Goal: Task Accomplishment & Management: Use online tool/utility

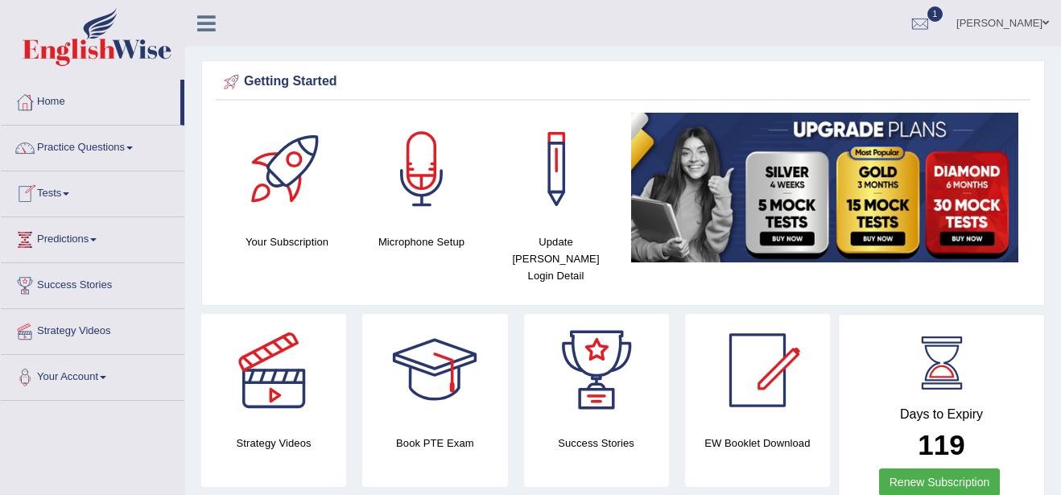
click at [73, 191] on link "Tests" at bounding box center [93, 191] width 184 height 40
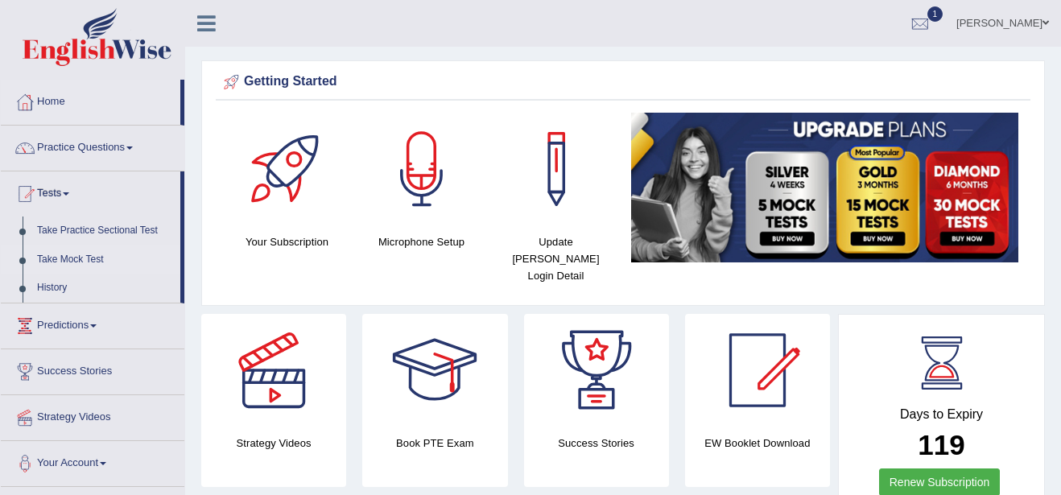
click at [93, 256] on link "Take Mock Test" at bounding box center [105, 260] width 151 height 29
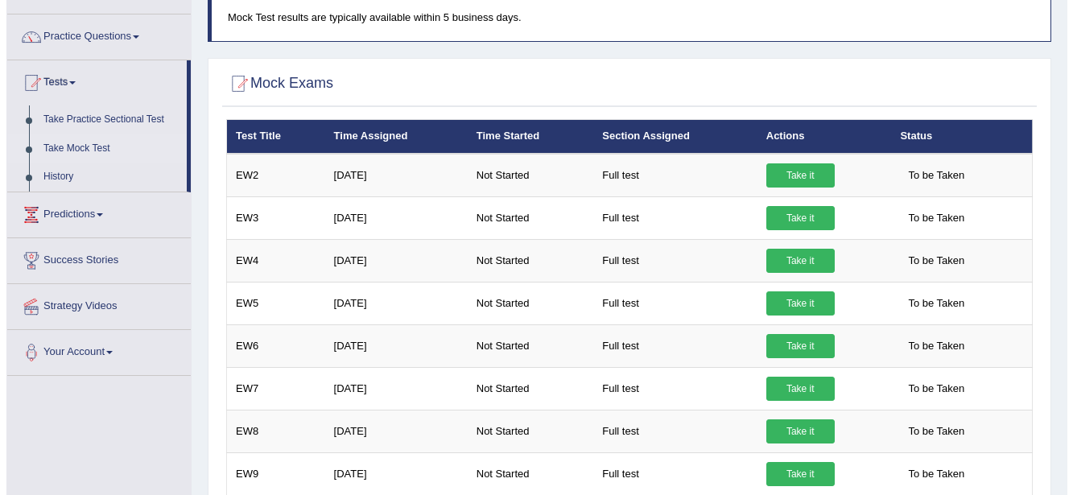
scroll to position [97, 0]
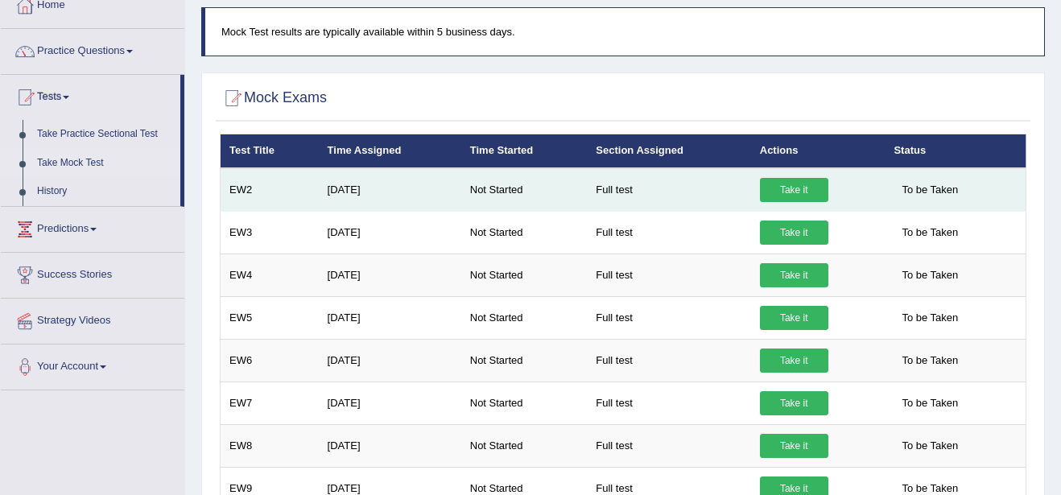
click at [791, 195] on link "Take it" at bounding box center [794, 190] width 68 height 24
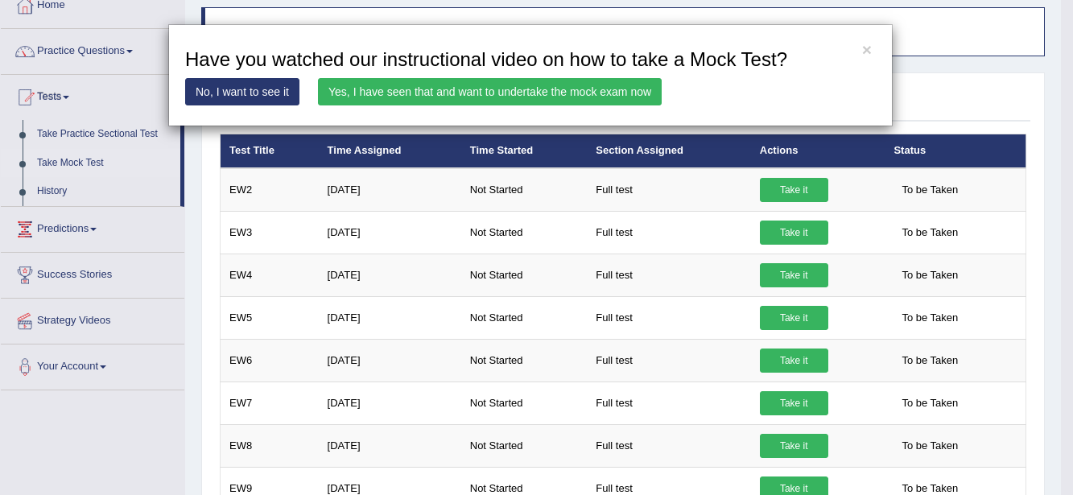
click at [488, 93] on link "Yes, I have seen that and want to undertake the mock exam now" at bounding box center [490, 91] width 344 height 27
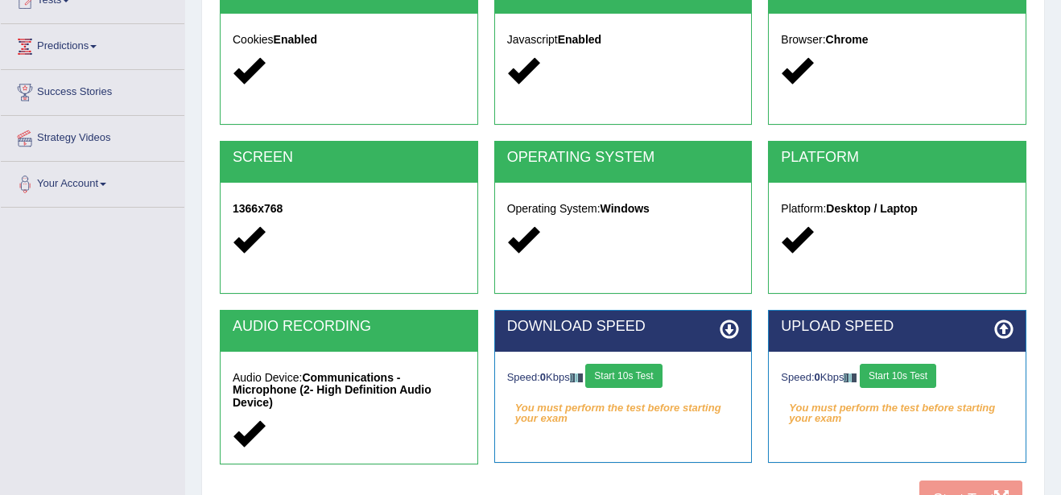
scroll to position [225, 0]
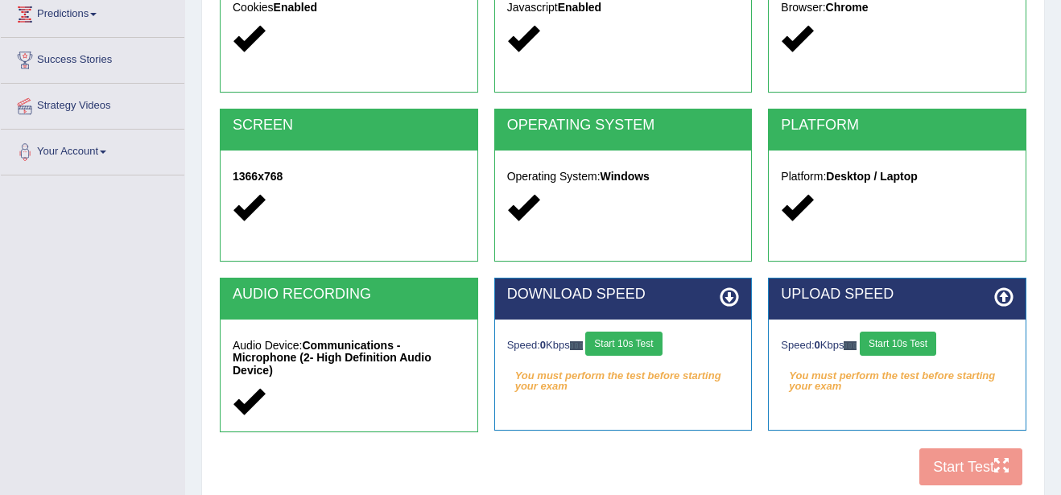
click at [904, 345] on button "Start 10s Test" at bounding box center [898, 344] width 76 height 24
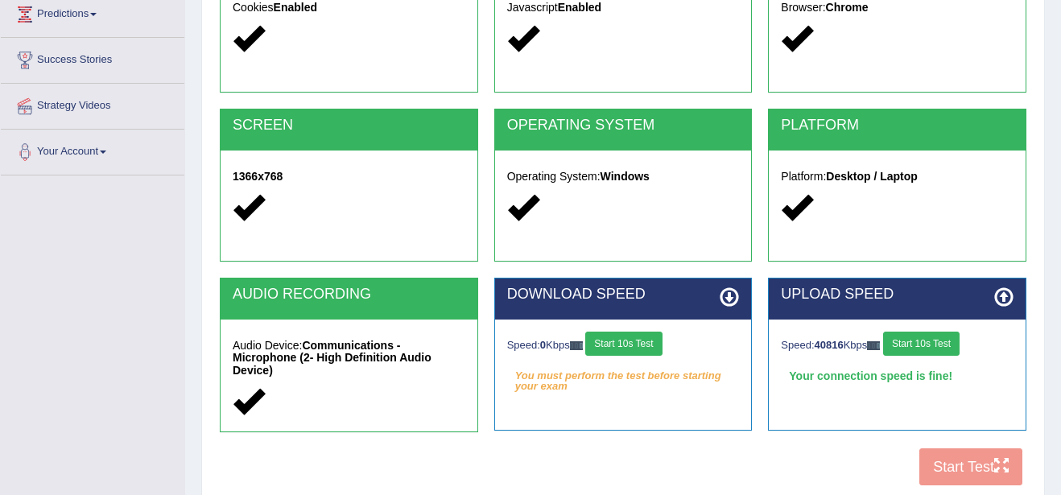
click at [904, 345] on button "Start 10s Test" at bounding box center [921, 344] width 76 height 24
click at [615, 338] on button "Start 10s Test" at bounding box center [623, 344] width 76 height 24
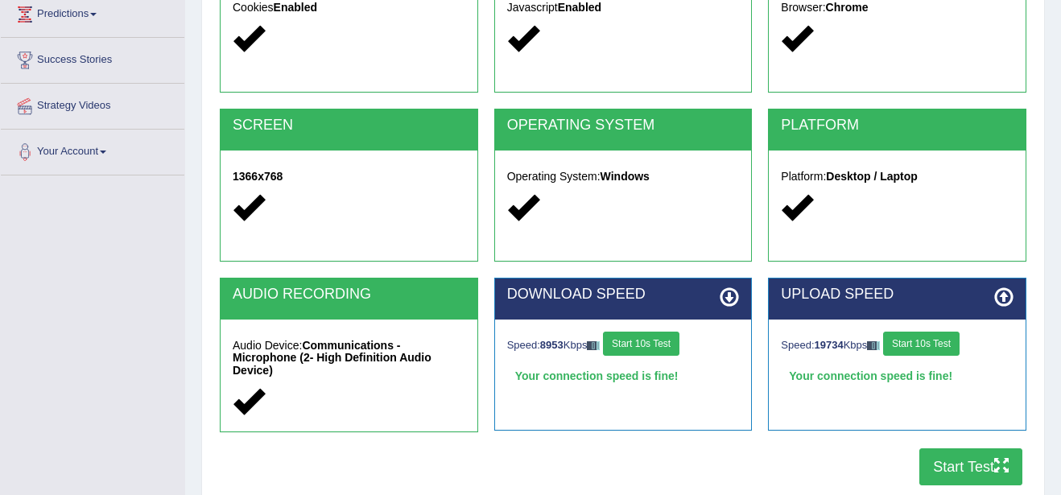
click at [726, 303] on icon at bounding box center [729, 296] width 19 height 19
click at [965, 470] on button "Start Test" at bounding box center [970, 466] width 103 height 37
